Goal: Transaction & Acquisition: Download file/media

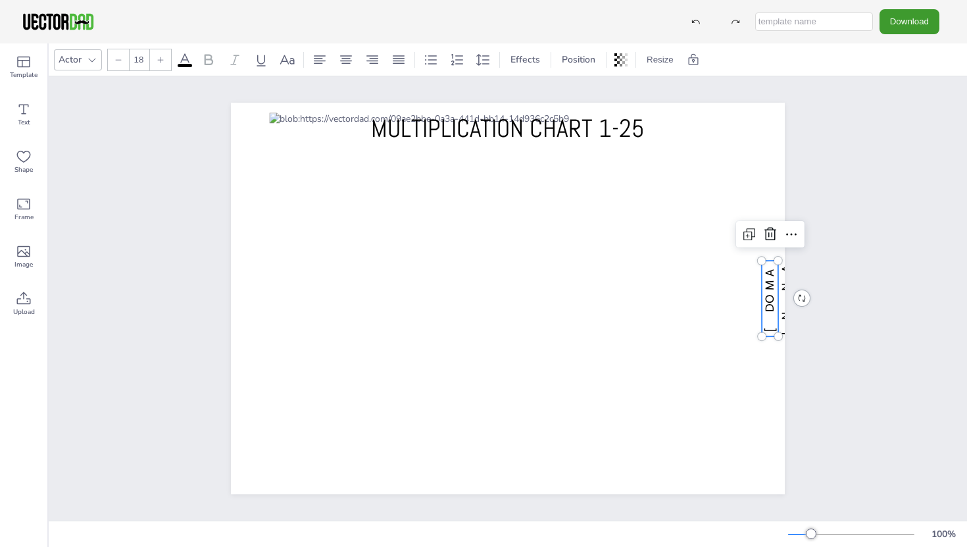
click at [763, 284] on span "[DOMAIN_NAME]" at bounding box center [787, 298] width 48 height 74
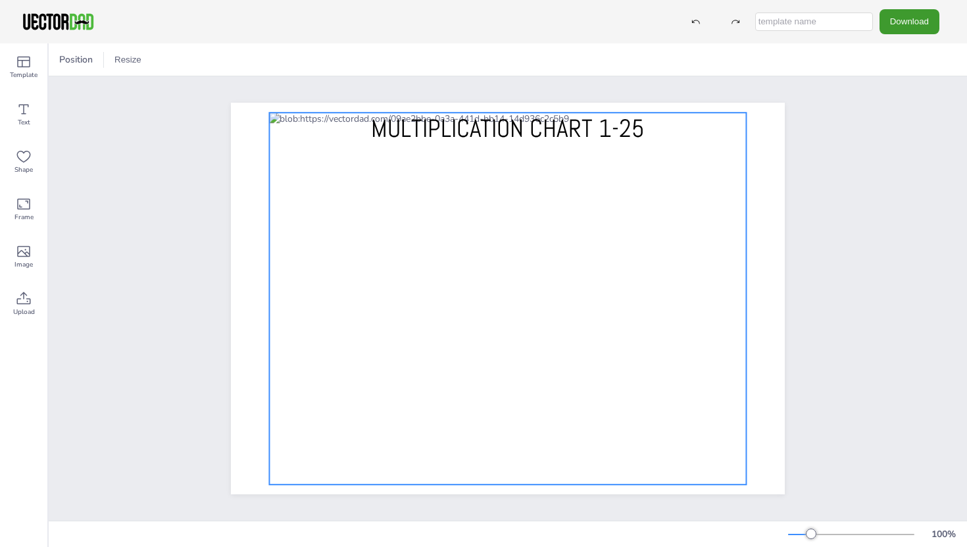
click at [485, 291] on div at bounding box center [507, 299] width 477 height 372
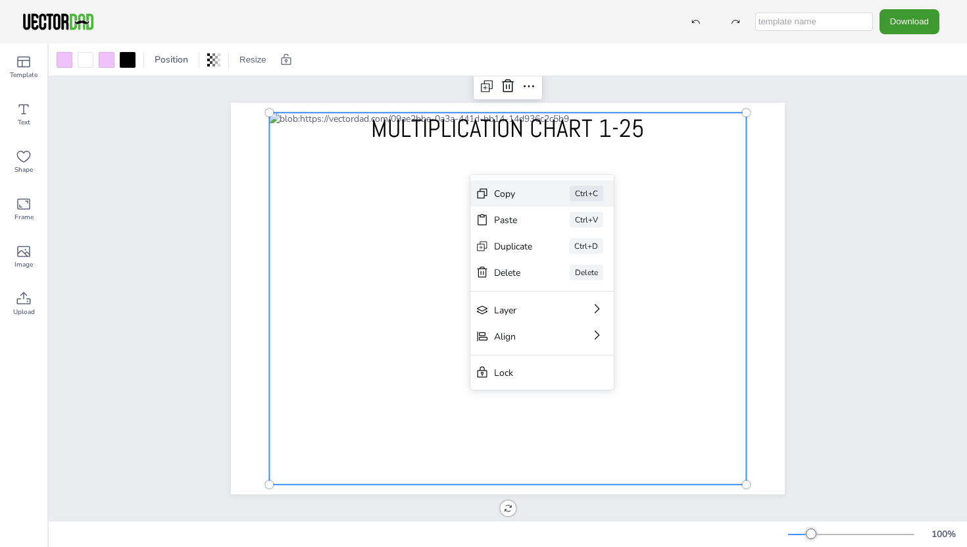
click at [514, 197] on div "Copy" at bounding box center [513, 194] width 39 height 13
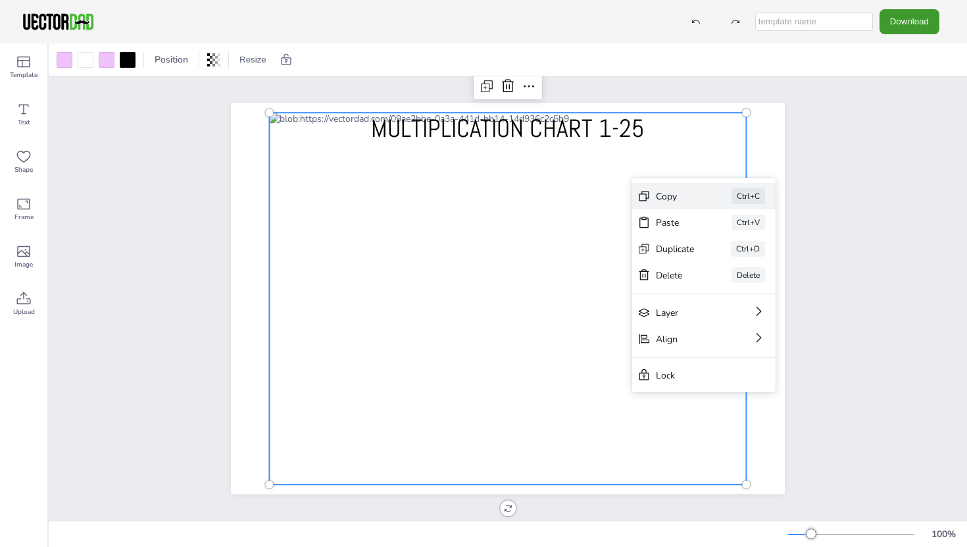
click at [682, 193] on div "Copy" at bounding box center [675, 196] width 39 height 13
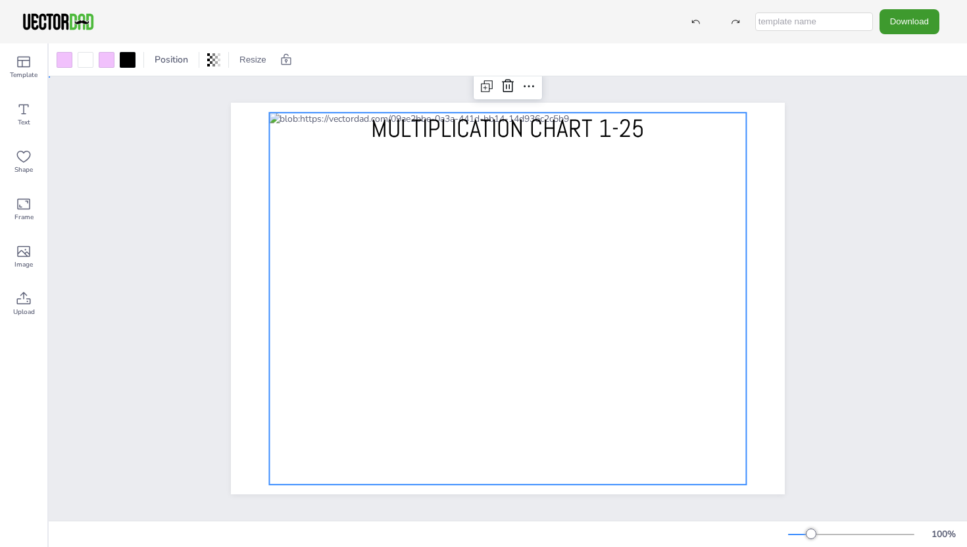
click at [131, 145] on div "MULTIPLICATION CHART 1-25" at bounding box center [508, 298] width 919 height 444
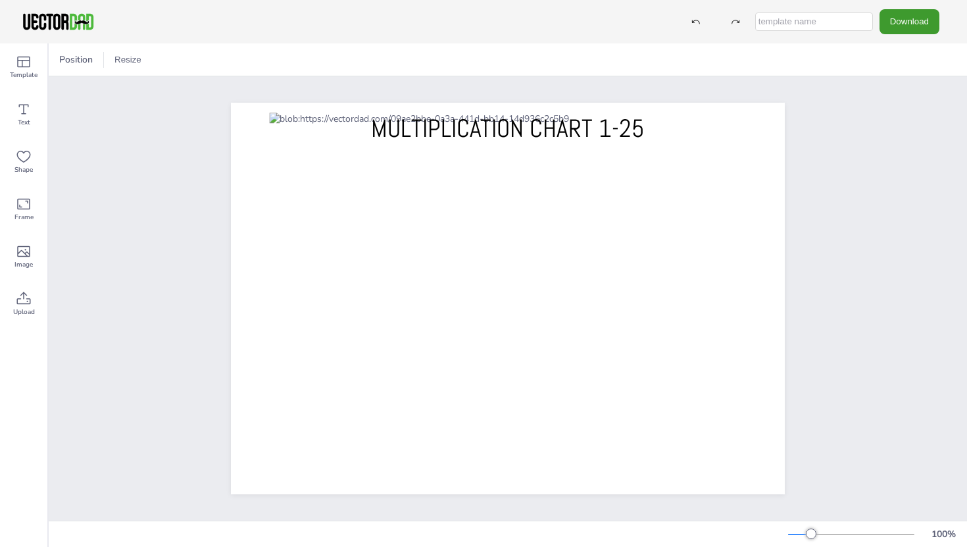
click at [347, 224] on div at bounding box center [507, 299] width 477 height 372
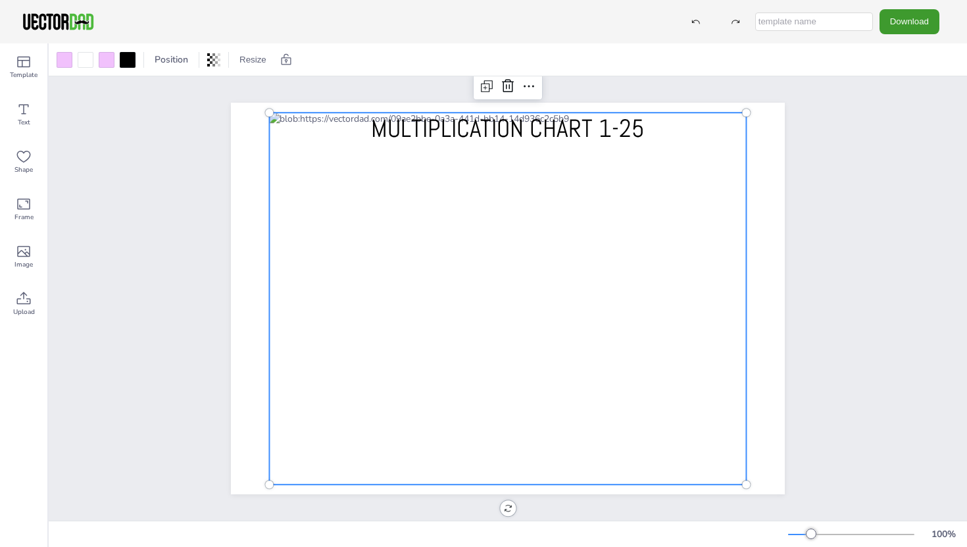
click at [417, 155] on div at bounding box center [507, 299] width 477 height 372
click at [418, 151] on div at bounding box center [507, 299] width 477 height 372
click at [71, 62] on div at bounding box center [65, 60] width 16 height 16
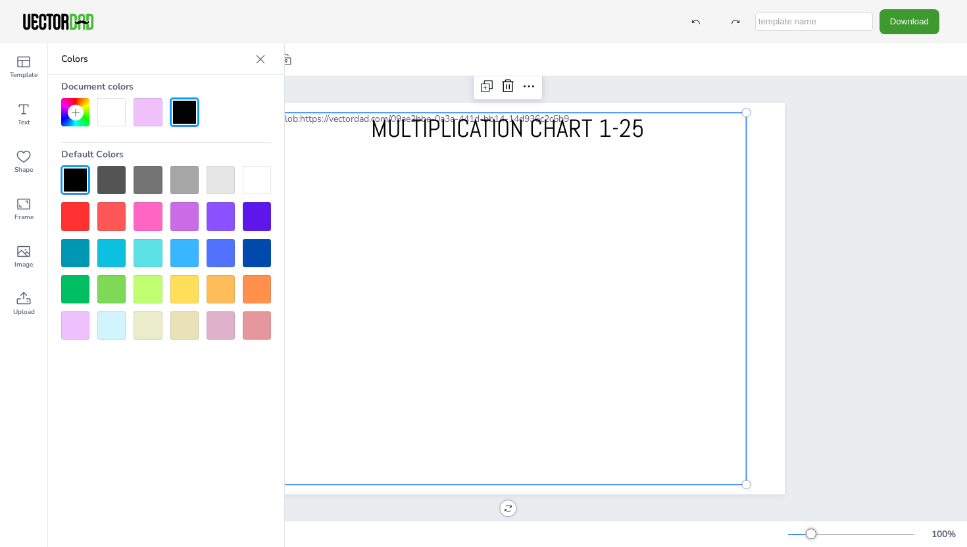
click at [150, 256] on div at bounding box center [148, 253] width 28 height 28
click at [155, 106] on div at bounding box center [148, 112] width 28 height 28
click at [145, 263] on div at bounding box center [148, 253] width 28 height 28
click at [157, 59] on p "Colors" at bounding box center [155, 59] width 189 height 32
click at [143, 99] on div at bounding box center [148, 112] width 28 height 28
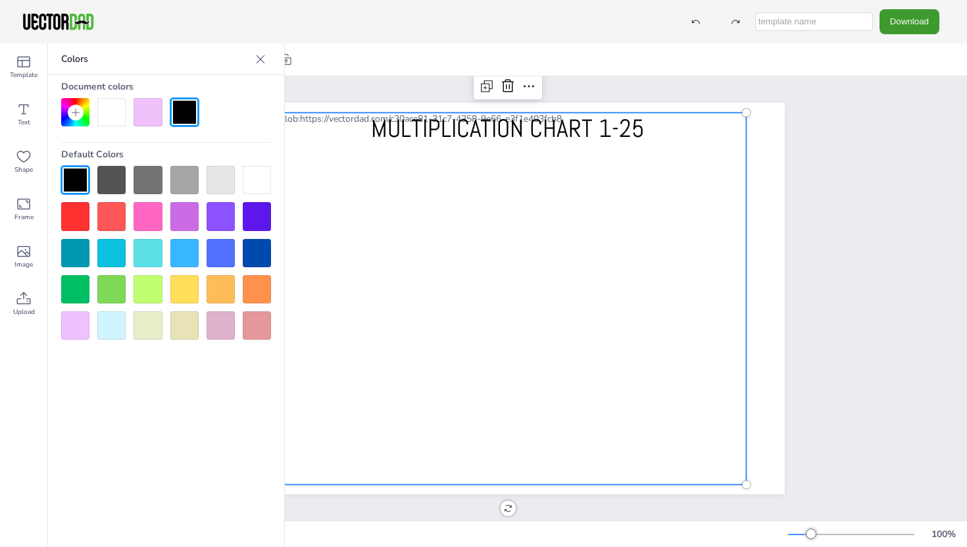
click at [149, 253] on div at bounding box center [148, 253] width 28 height 28
click at [153, 471] on div "Colors Document colors Default Colors" at bounding box center [166, 294] width 237 height 503
click at [255, 49] on div at bounding box center [260, 59] width 21 height 21
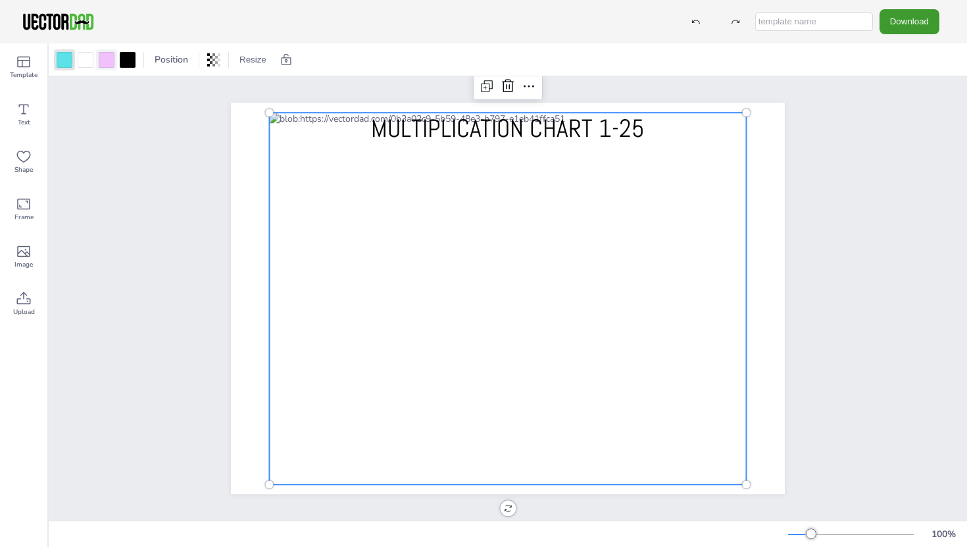
click at [105, 59] on div at bounding box center [107, 60] width 16 height 16
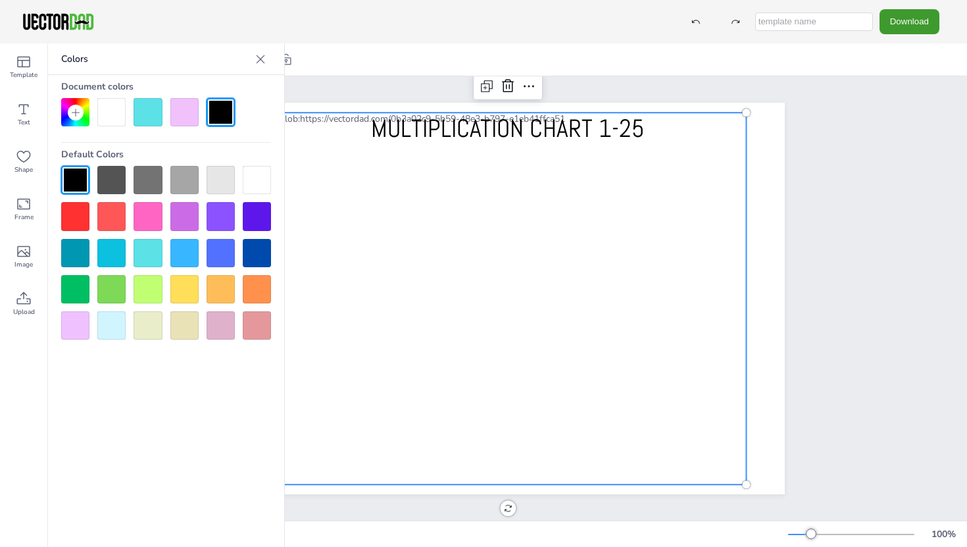
click at [146, 293] on div at bounding box center [148, 289] width 28 height 28
click at [347, 66] on div "Position Resize" at bounding box center [508, 59] width 919 height 32
click at [267, 60] on div at bounding box center [260, 59] width 21 height 21
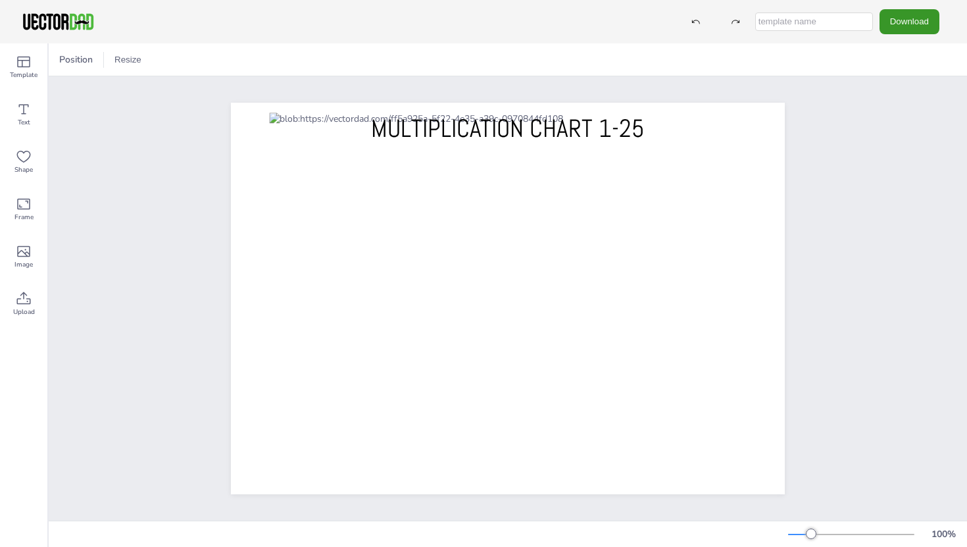
click at [893, 17] on button "Download" at bounding box center [910, 21] width 60 height 24
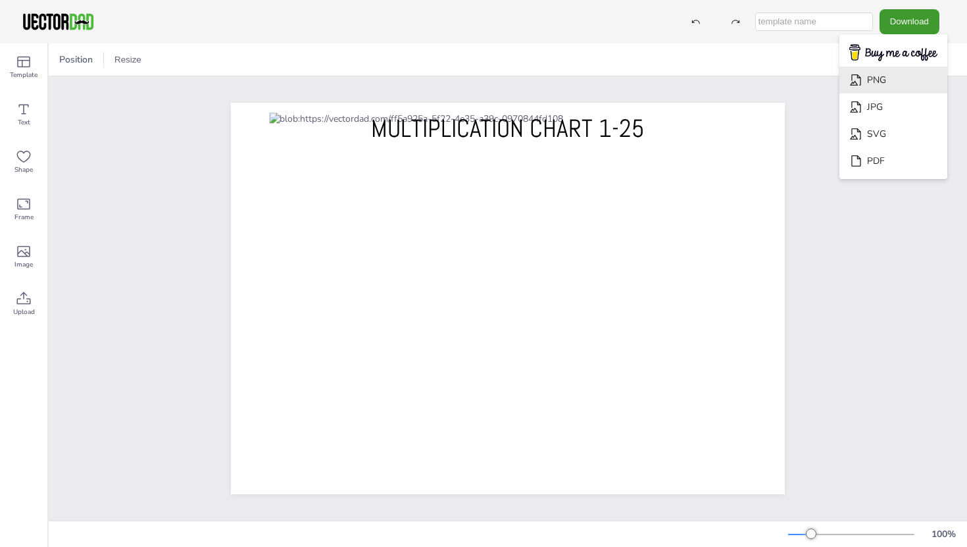
click at [917, 90] on li "PNG" at bounding box center [894, 79] width 108 height 27
